Goal: Navigation & Orientation: Understand site structure

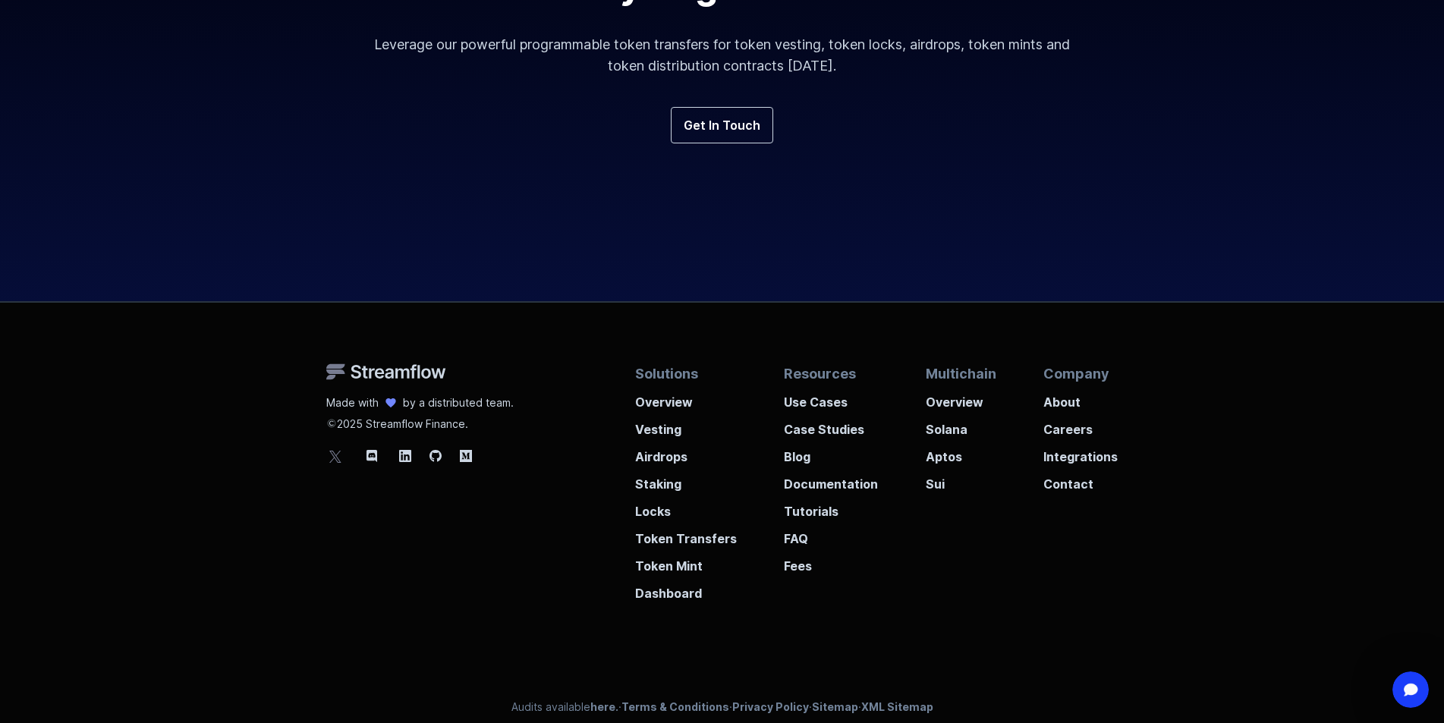
scroll to position [5603, 0]
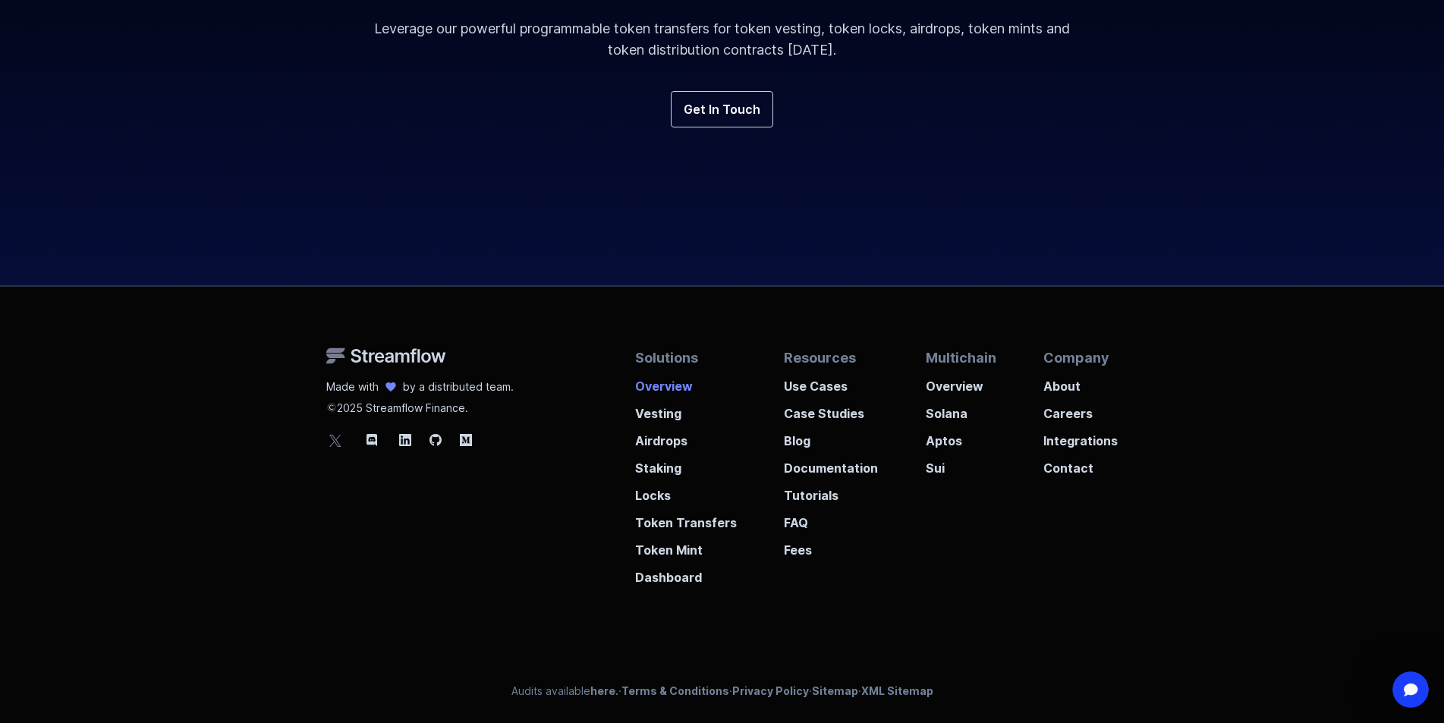
click at [667, 387] on p "Overview" at bounding box center [686, 381] width 102 height 27
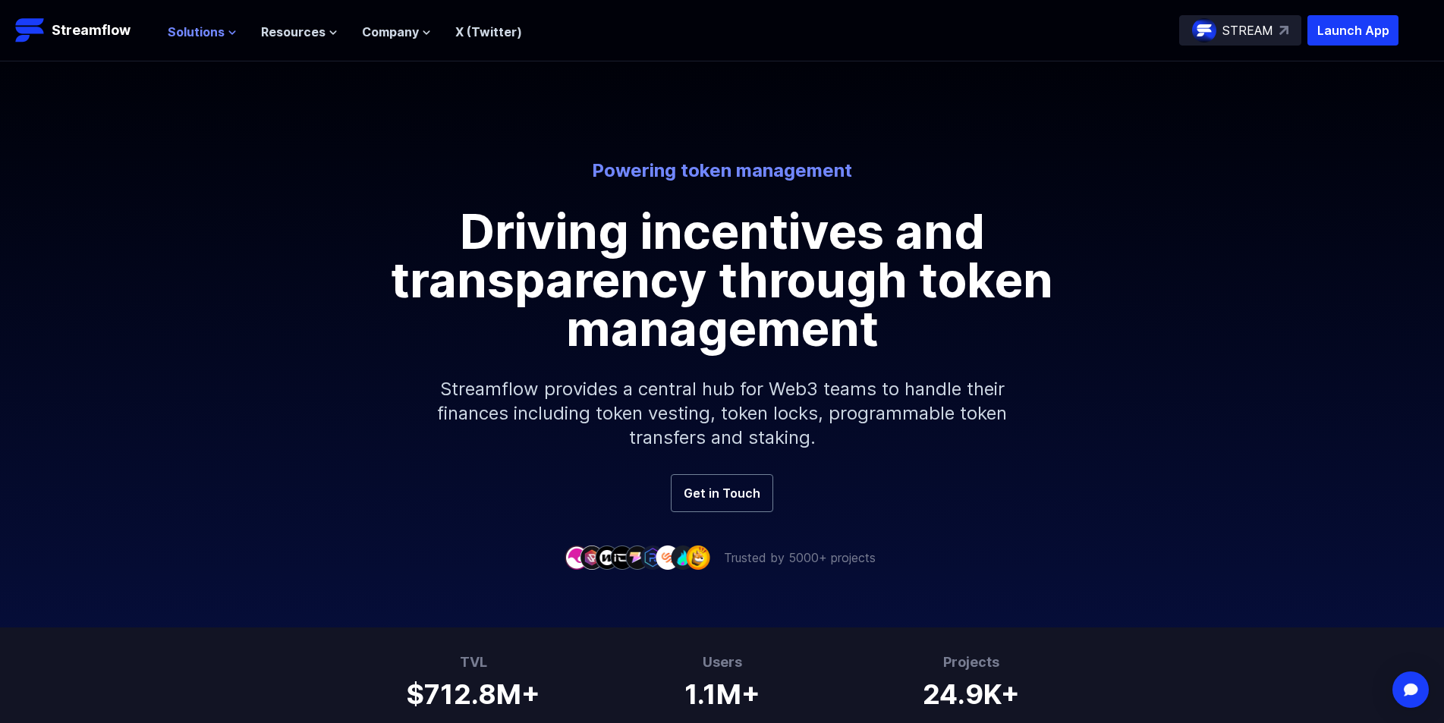
click at [206, 33] on span "Solutions" at bounding box center [196, 32] width 57 height 18
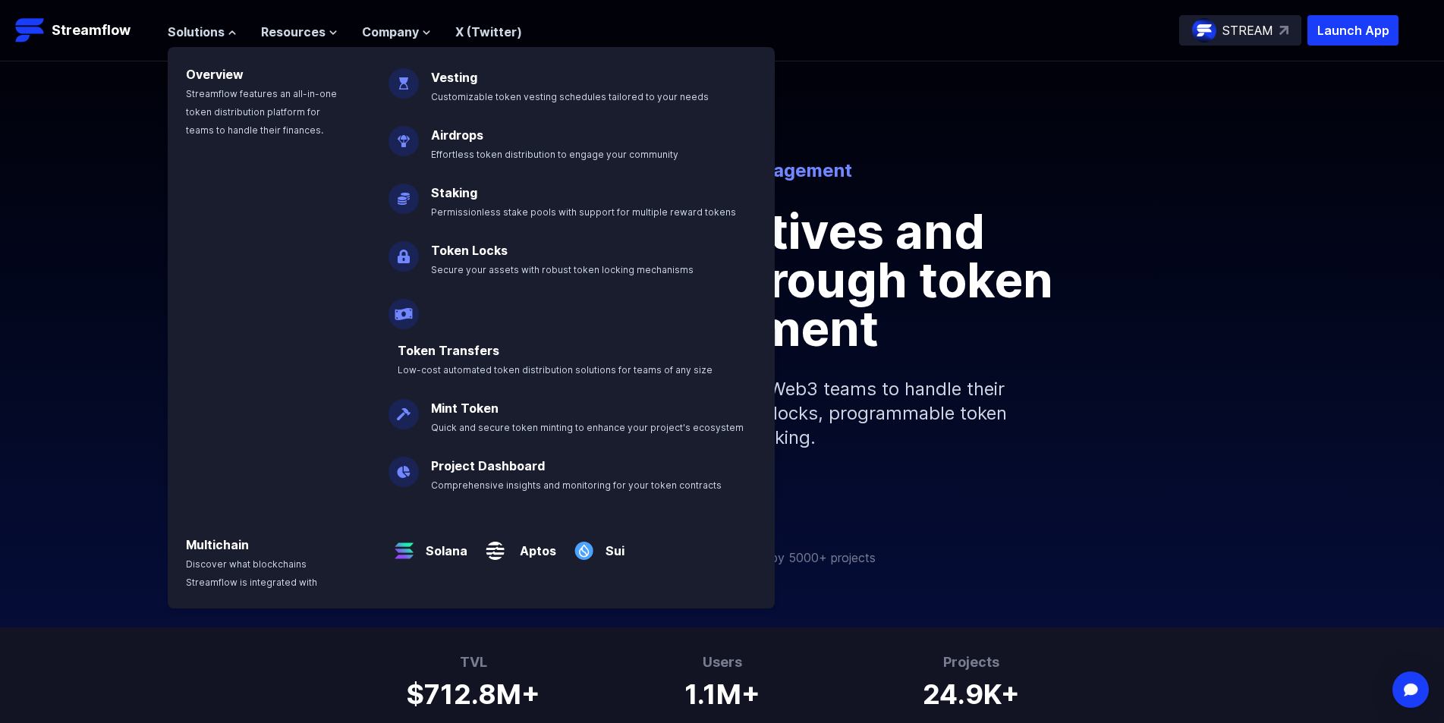
click at [901, 42] on div "Solutions Overview Streamflow features an all-in-one token distribution platfor…" at bounding box center [783, 30] width 1231 height 30
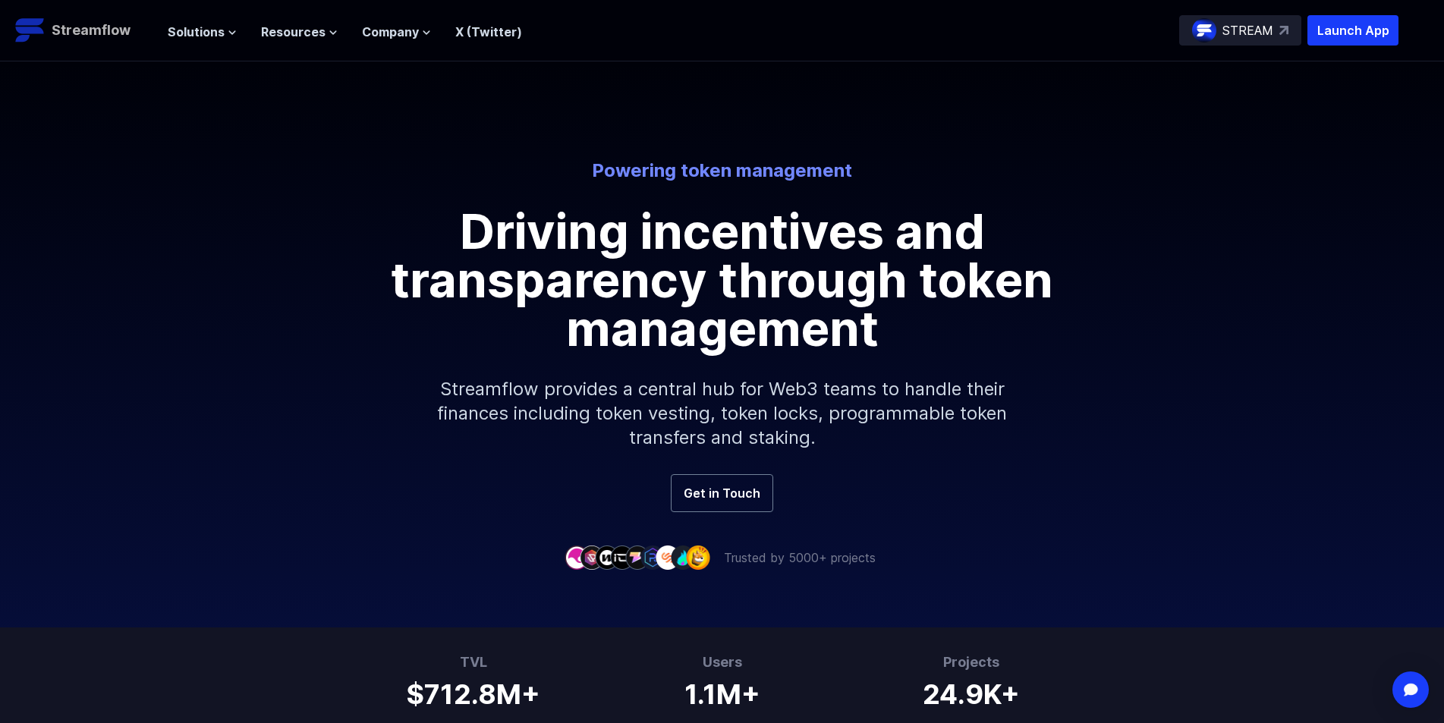
click at [86, 30] on p "Streamflow" at bounding box center [91, 30] width 79 height 21
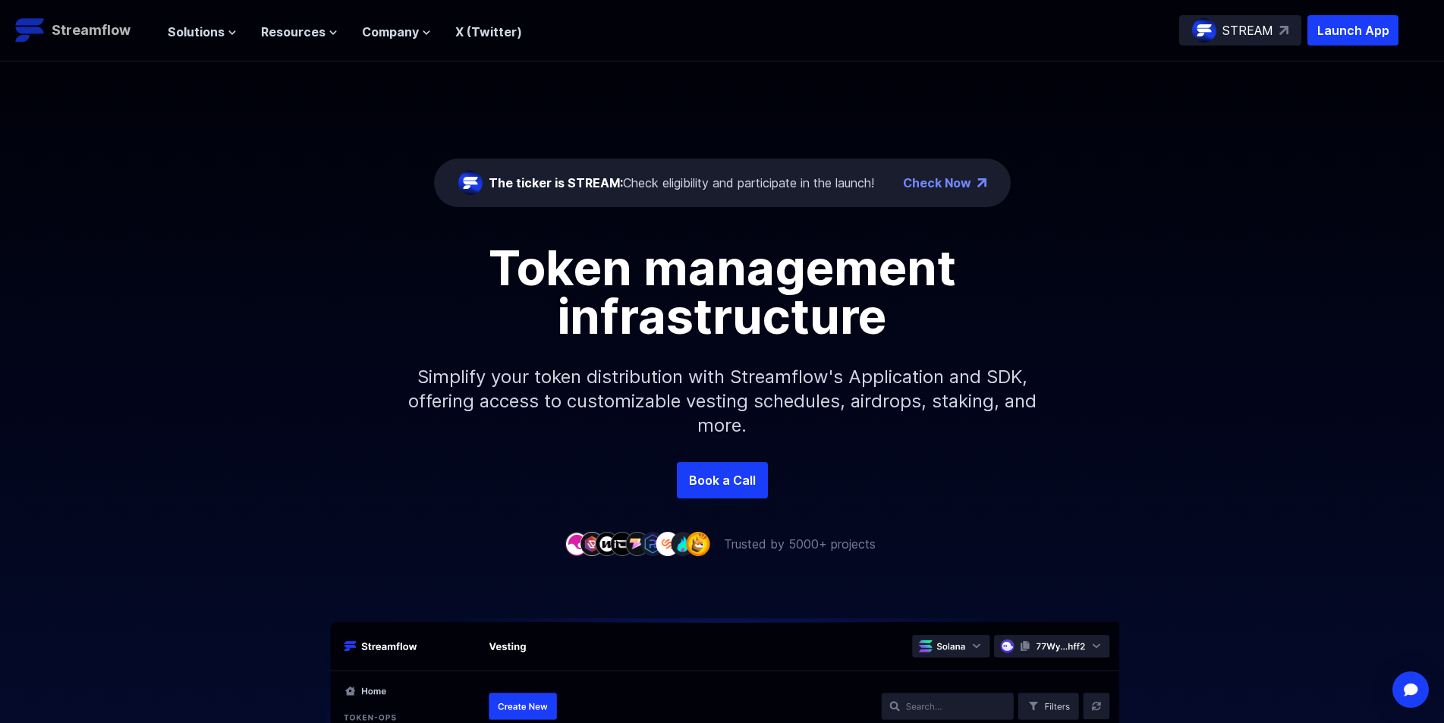
click at [84, 33] on p "Streamflow" at bounding box center [91, 30] width 79 height 21
